Goal: Task Accomplishment & Management: Use online tool/utility

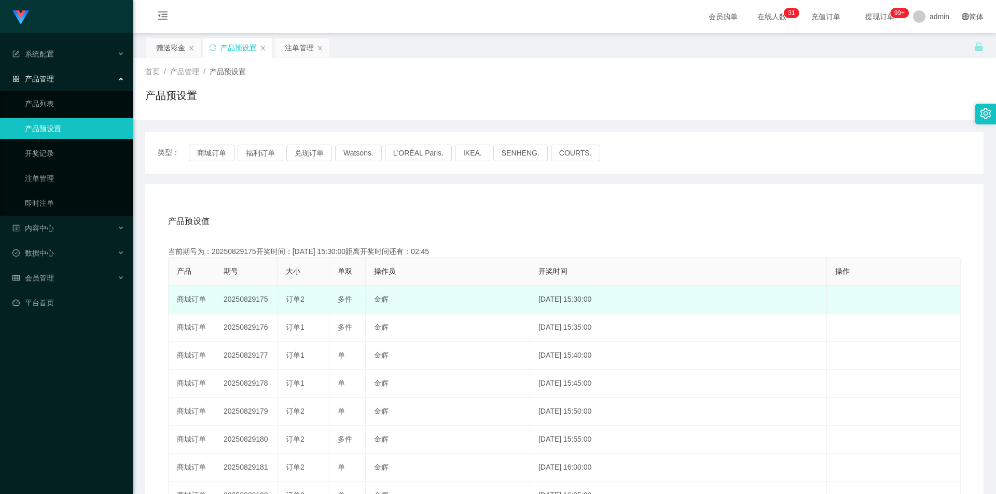
click at [260, 297] on td "20250829175" at bounding box center [246, 300] width 62 height 28
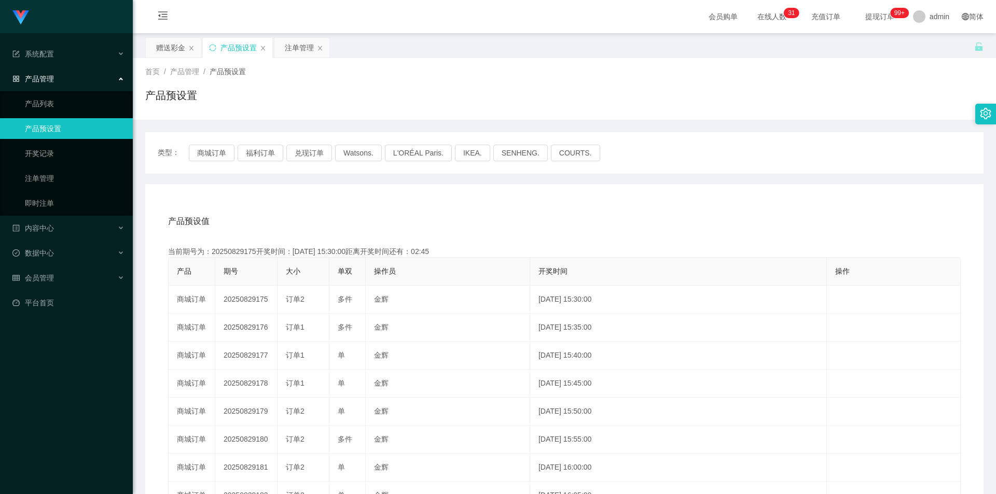
copy td "20250829175"
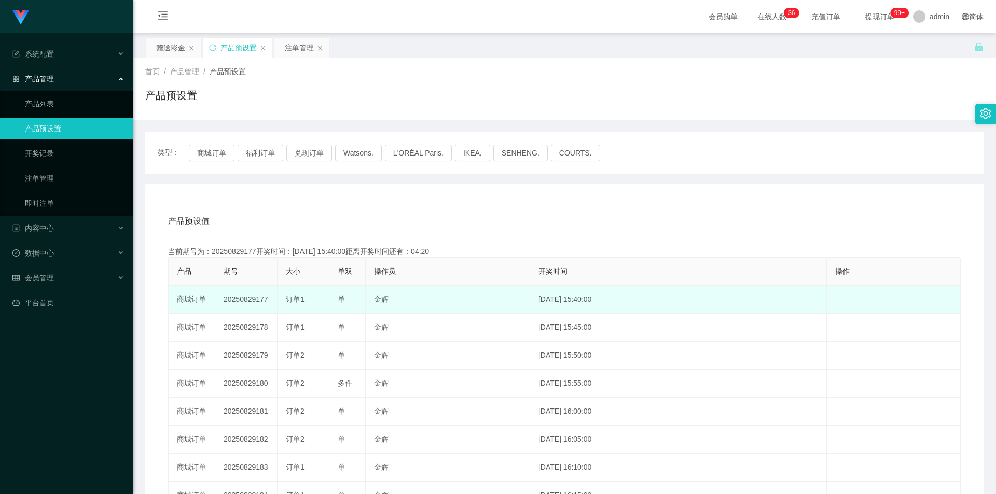
click at [246, 300] on td "20250829177" at bounding box center [246, 300] width 62 height 28
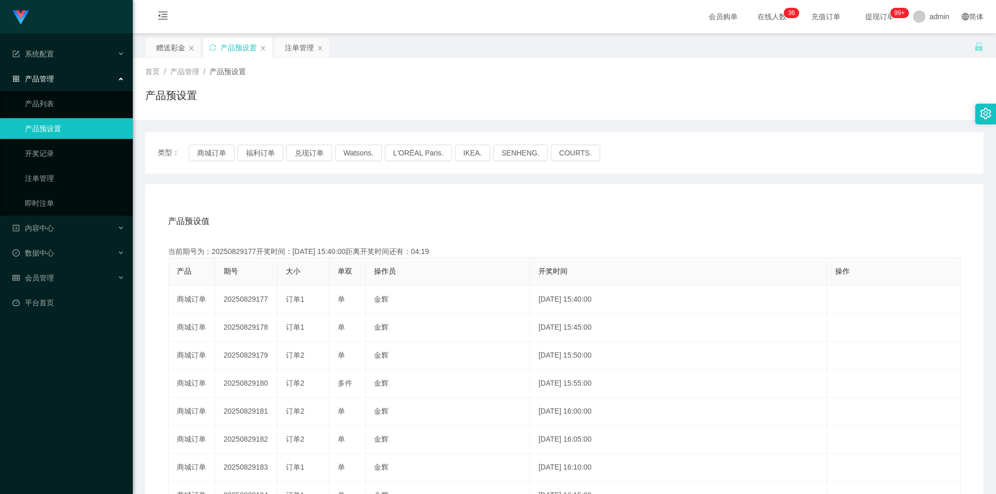
copy td "20250829177"
click at [157, 51] on div "赠送彩金" at bounding box center [170, 48] width 29 height 20
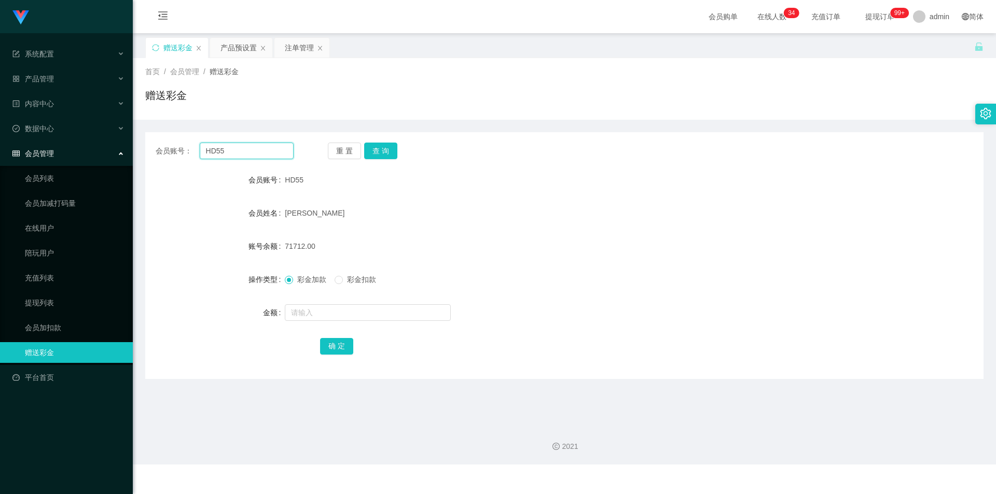
drag, startPoint x: 247, startPoint y: 153, endPoint x: 192, endPoint y: 147, distance: 55.3
click at [192, 147] on div "会员账号： HD55" at bounding box center [225, 151] width 138 height 17
type input "Berryeclaire"
click at [382, 151] on button "查 询" at bounding box center [380, 151] width 33 height 17
click at [340, 284] on label "彩金扣款" at bounding box center [358, 279] width 46 height 11
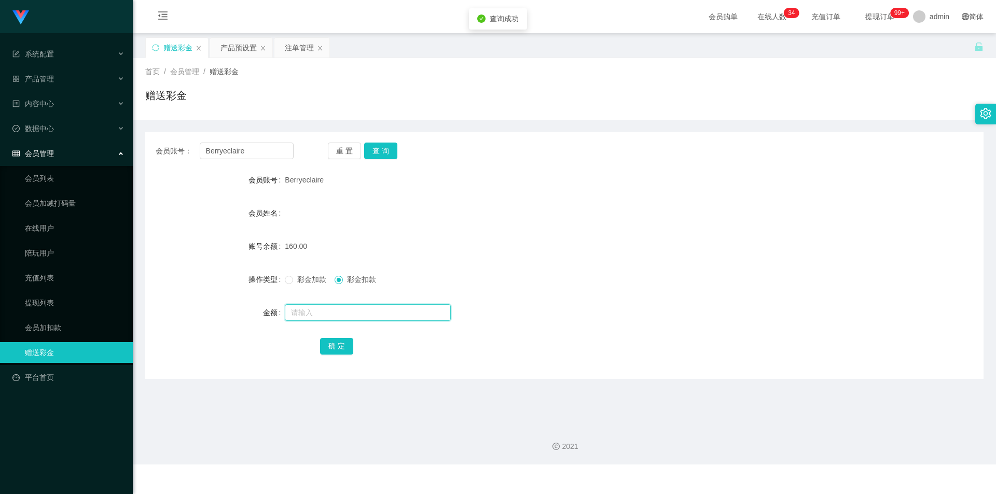
click at [336, 315] on input "text" at bounding box center [368, 312] width 166 height 17
type input "30"
click at [330, 352] on button "确 定" at bounding box center [336, 346] width 33 height 17
drag, startPoint x: 258, startPoint y: 153, endPoint x: 196, endPoint y: 136, distance: 64.4
click at [156, 152] on div "会员账号： [PERSON_NAME]" at bounding box center [225, 151] width 138 height 17
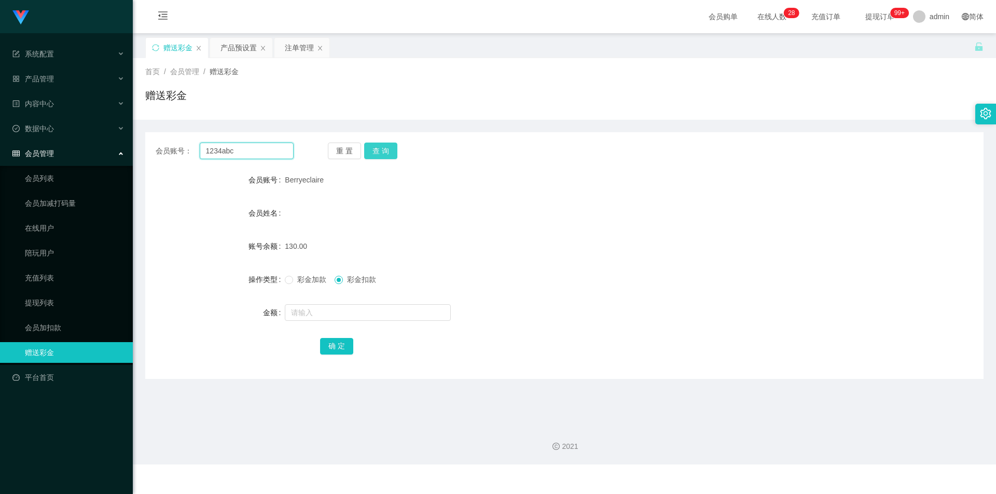
type input "1234abc"
click at [379, 152] on button "查 询" at bounding box center [380, 151] width 33 height 17
click at [298, 286] on div "彩金加款 彩金扣款" at bounding box center [529, 279] width 489 height 21
click at [298, 282] on span "彩金加款" at bounding box center [311, 279] width 37 height 8
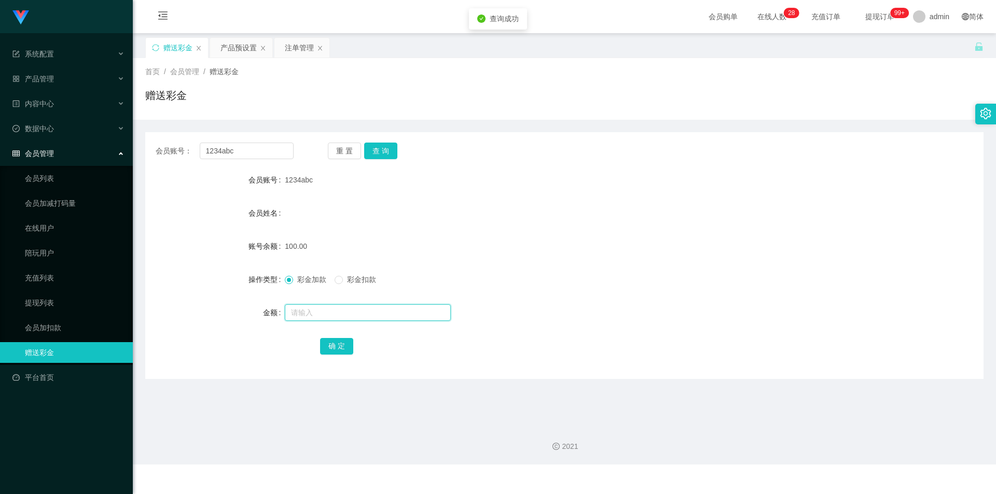
click at [308, 312] on input "text" at bounding box center [368, 312] width 166 height 17
type input "30"
click at [324, 352] on button "确 定" at bounding box center [336, 346] width 33 height 17
click at [232, 46] on div "产品预设置" at bounding box center [238, 48] width 36 height 20
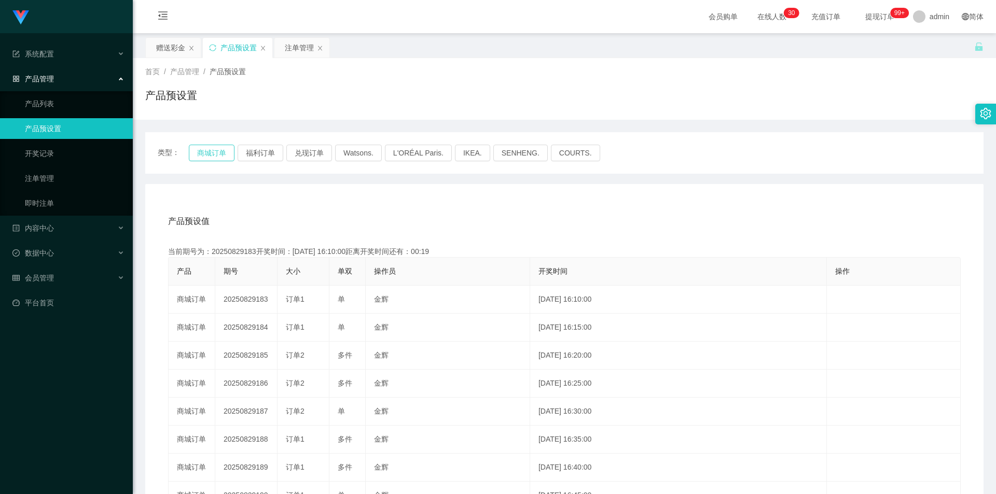
click at [204, 148] on button "商城订单" at bounding box center [212, 153] width 46 height 17
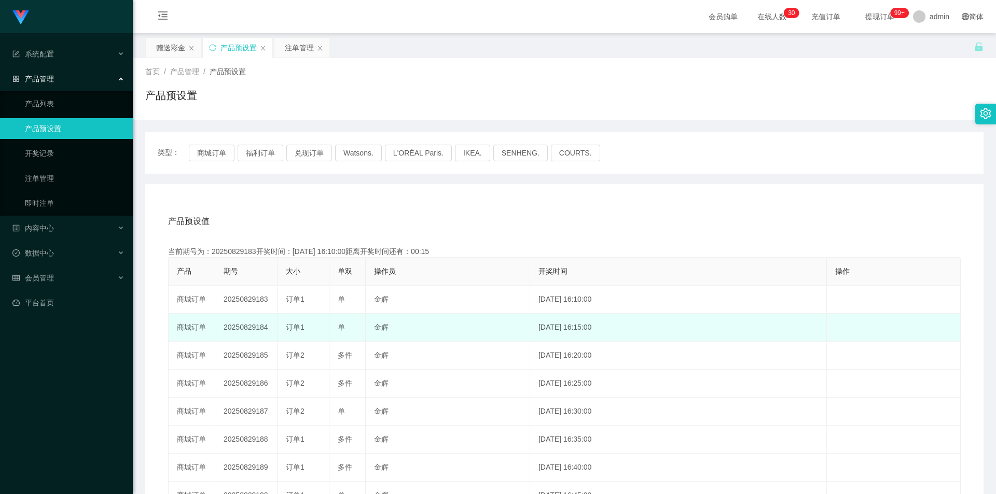
click at [255, 328] on td "20250829184" at bounding box center [246, 328] width 62 height 28
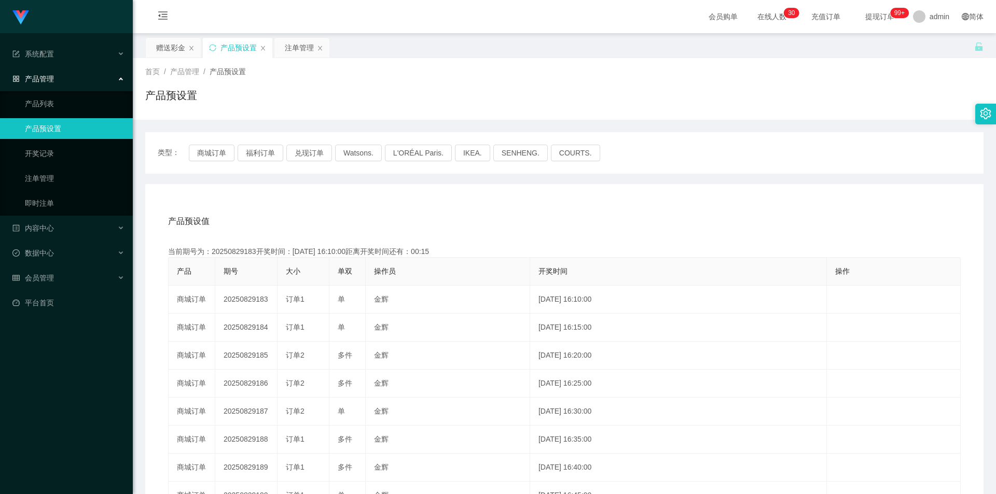
copy td "20250829184"
